Goal: Check status

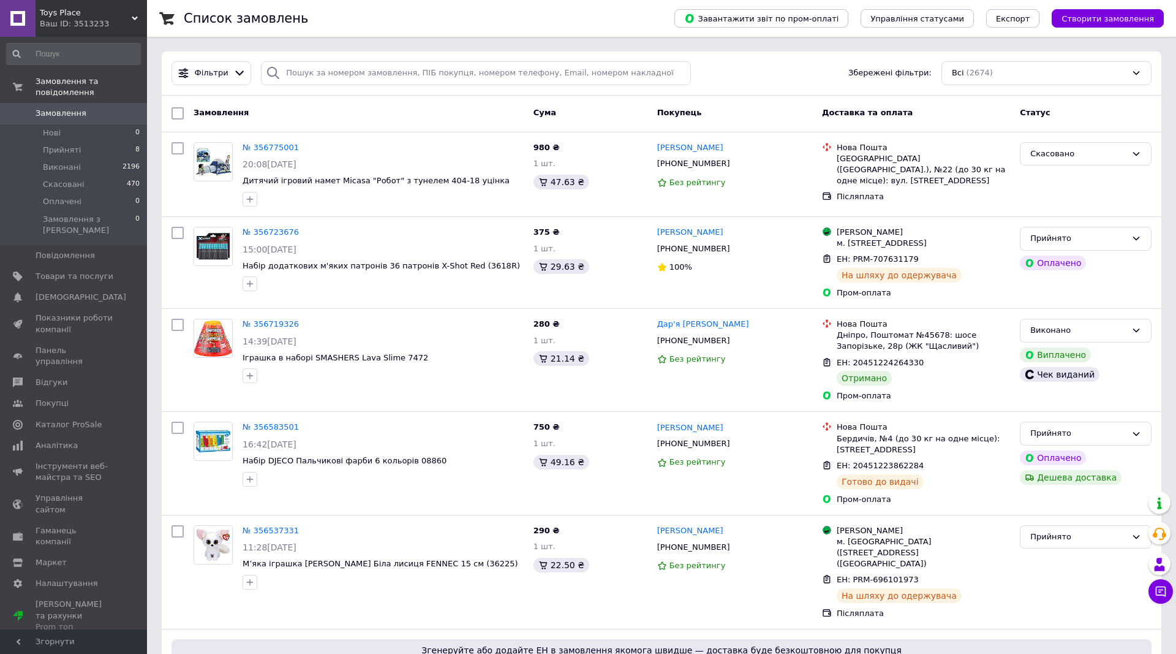
click at [76, 608] on div "Замовлення та повідомлення Замовлення 0 Нові 0 Прийняті 8 Виконані 2196 Скасова…" at bounding box center [73, 333] width 147 height 592
click at [60, 145] on span "Прийняті" at bounding box center [62, 150] width 38 height 11
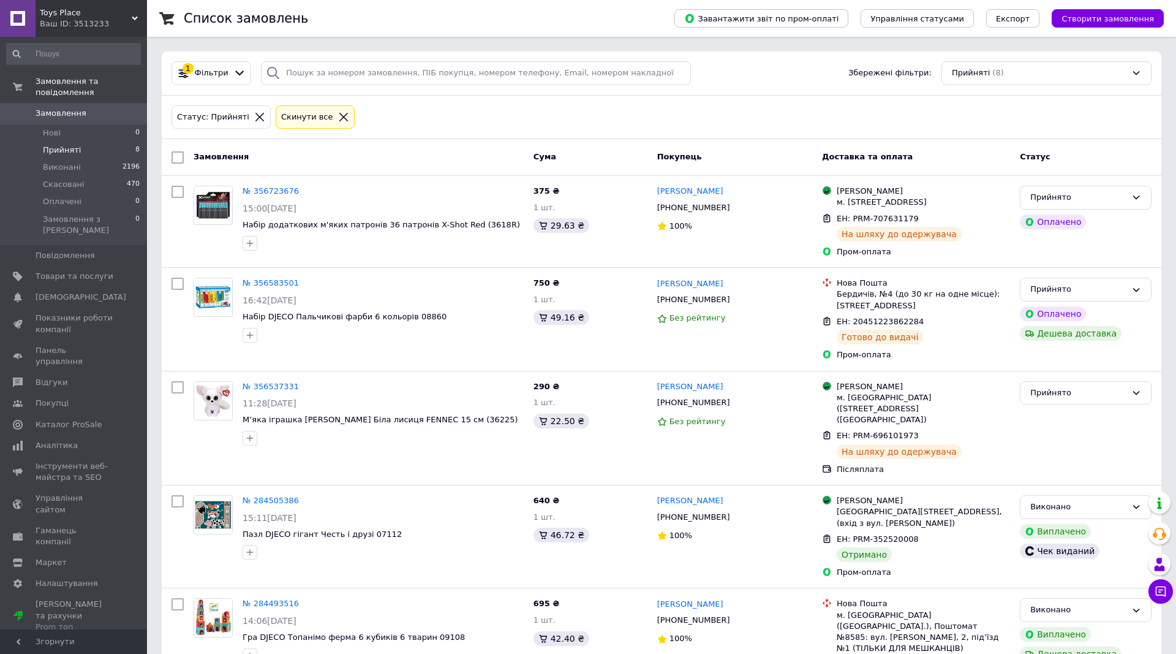
click at [101, 607] on div "Замовлення та повідомлення Замовлення 0 Нові 0 Прийняті 8 Виконані 2196 Скасова…" at bounding box center [73, 333] width 147 height 592
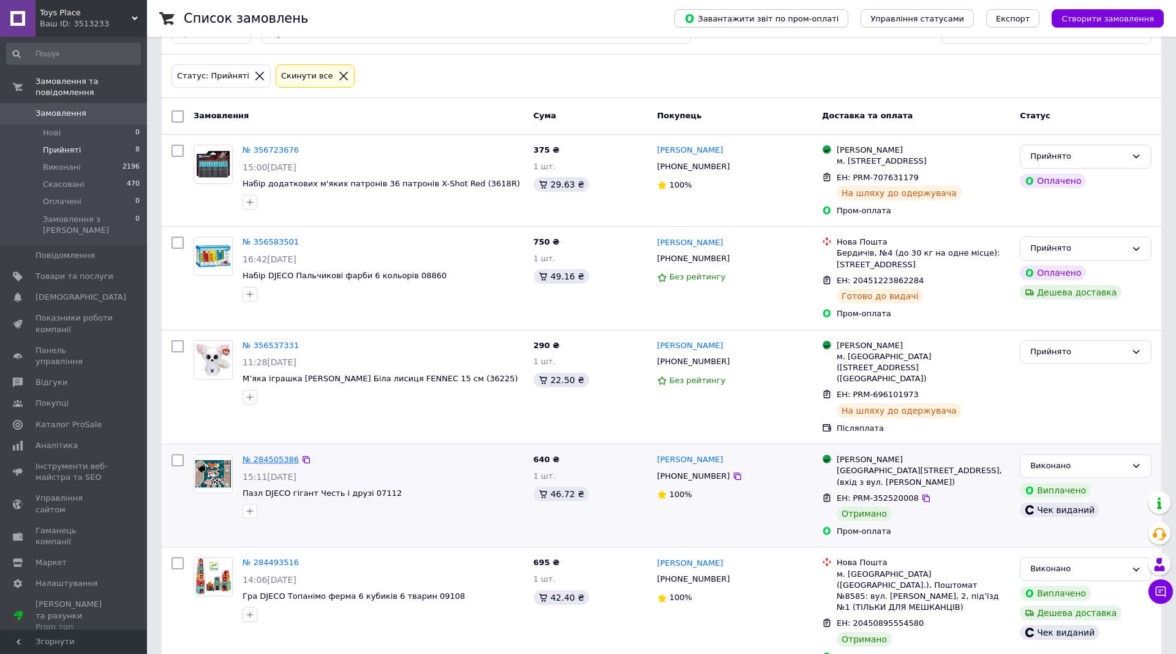
scroll to position [62, 0]
